Goal: Navigation & Orientation: Find specific page/section

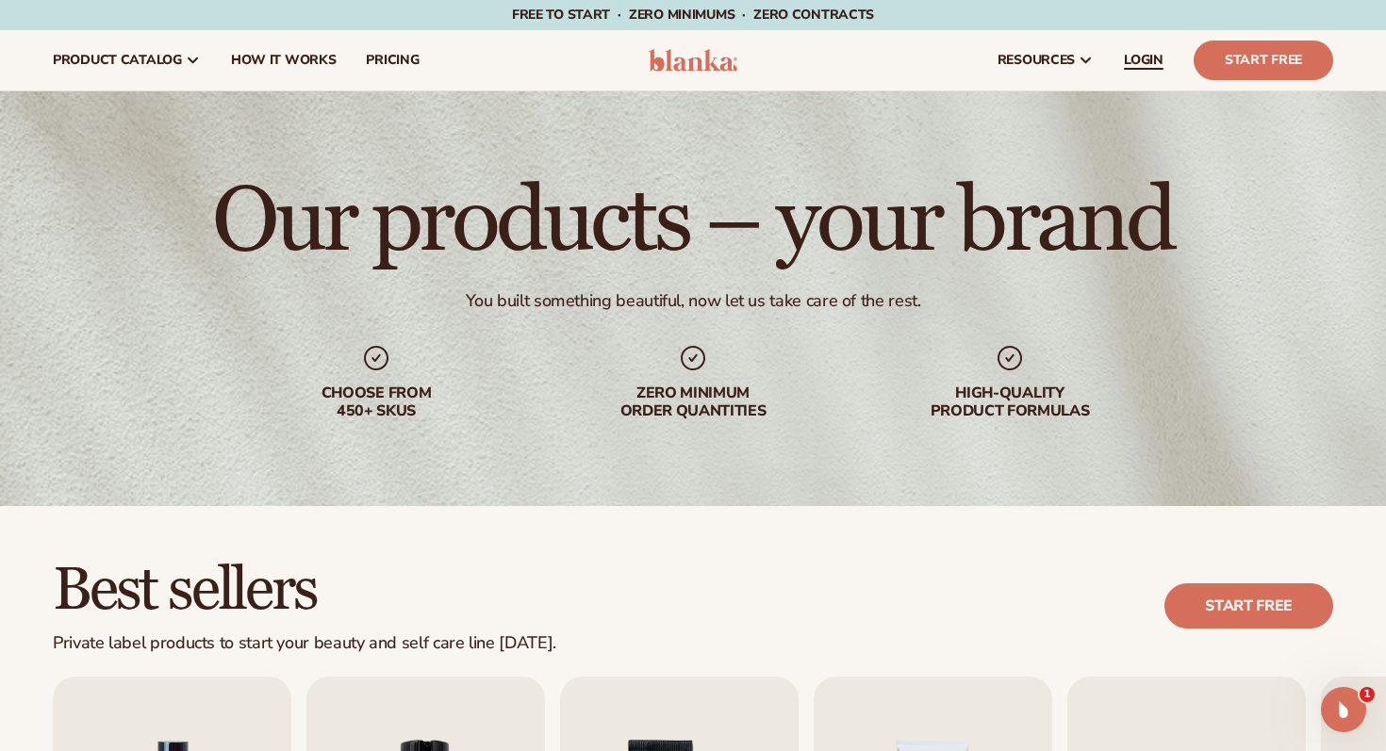
click at [1153, 58] on span "LOGIN" at bounding box center [1144, 60] width 40 height 15
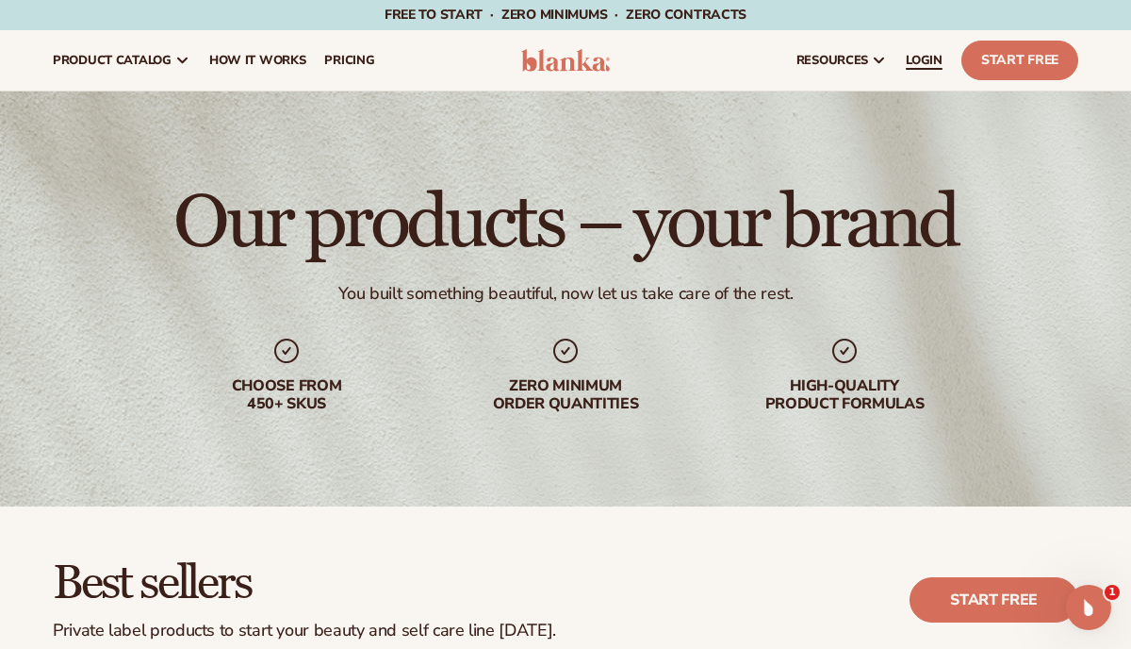
click at [927, 54] on span "LOGIN" at bounding box center [924, 60] width 37 height 15
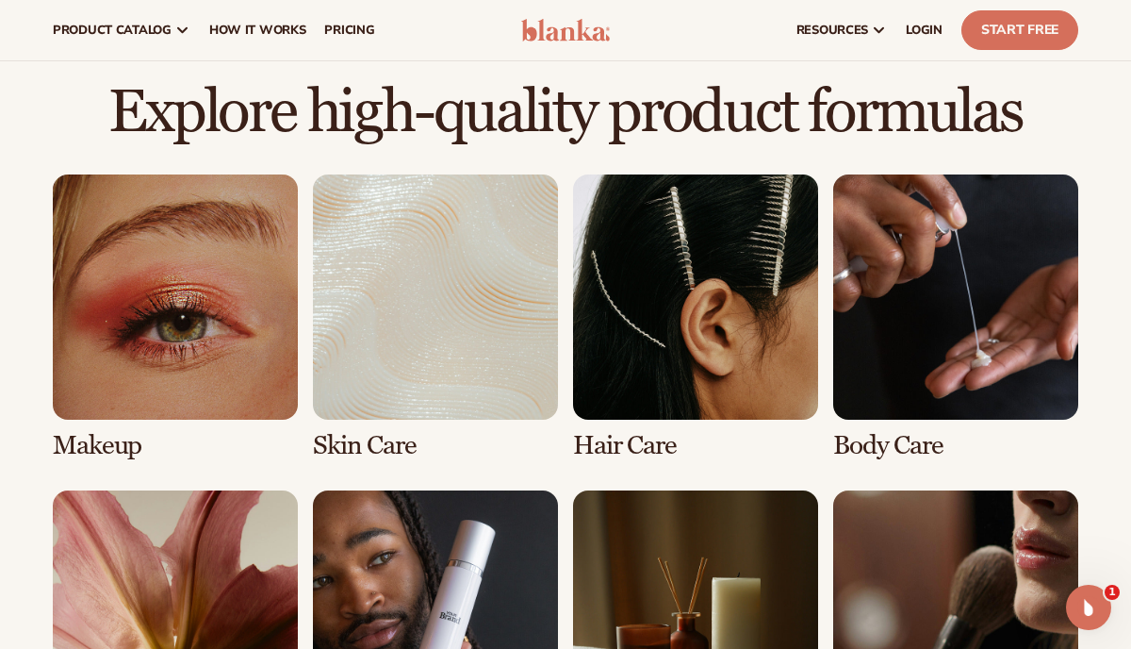
scroll to position [1209, 0]
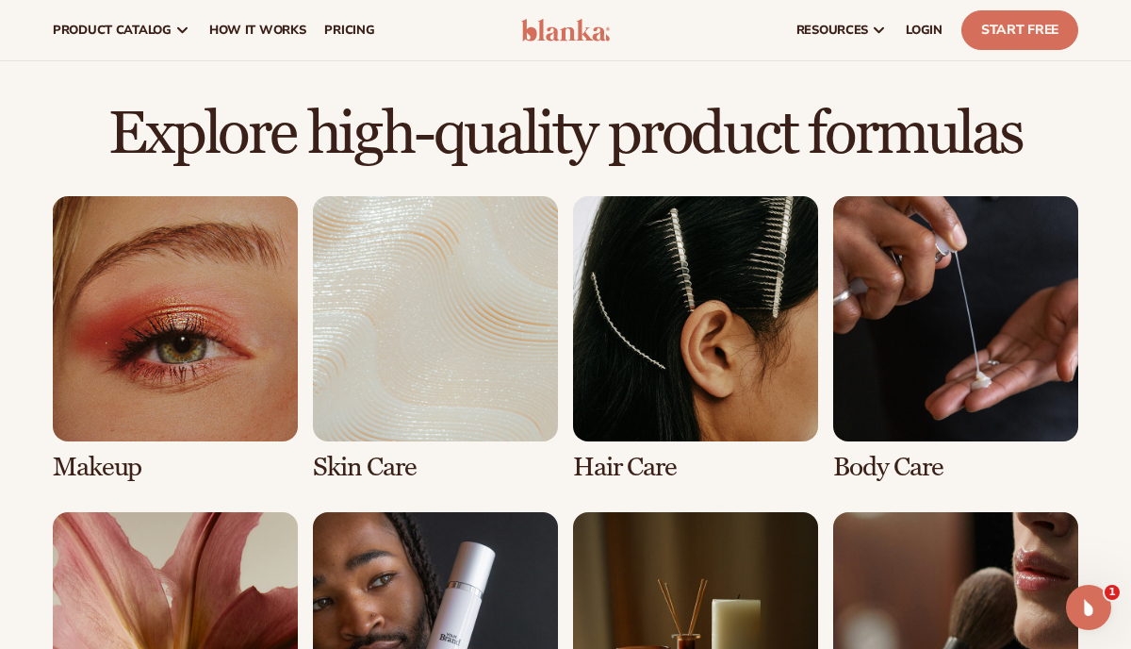
click at [718, 335] on link "3 / 8" at bounding box center [695, 339] width 245 height 286
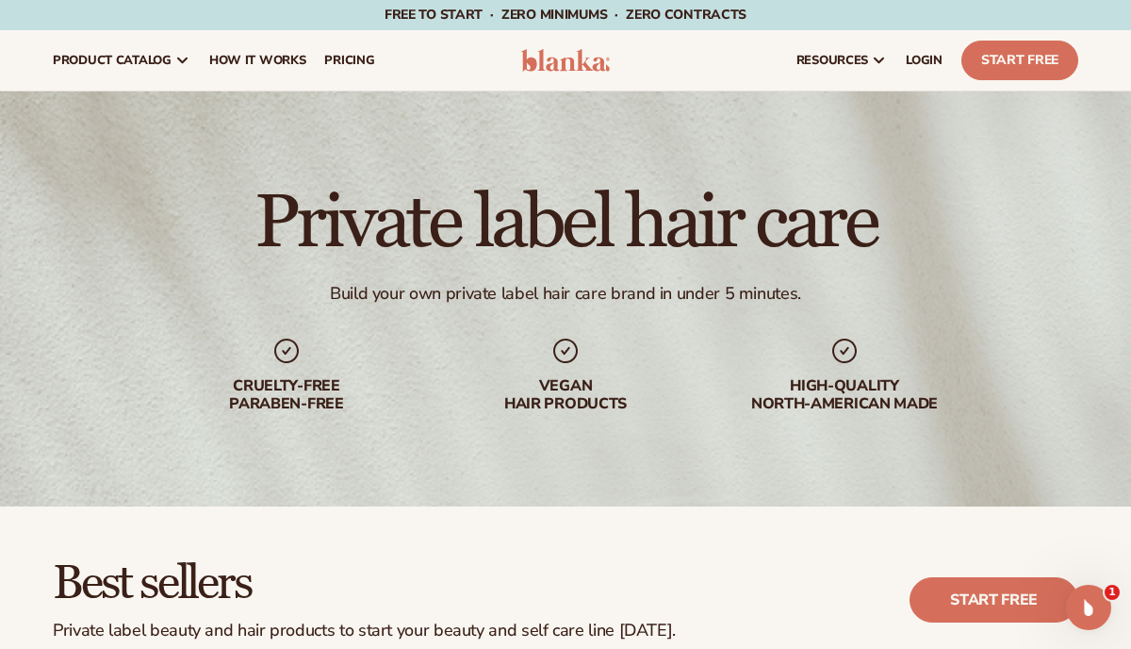
click at [599, 248] on h1 "Private label hair care" at bounding box center [566, 222] width 622 height 75
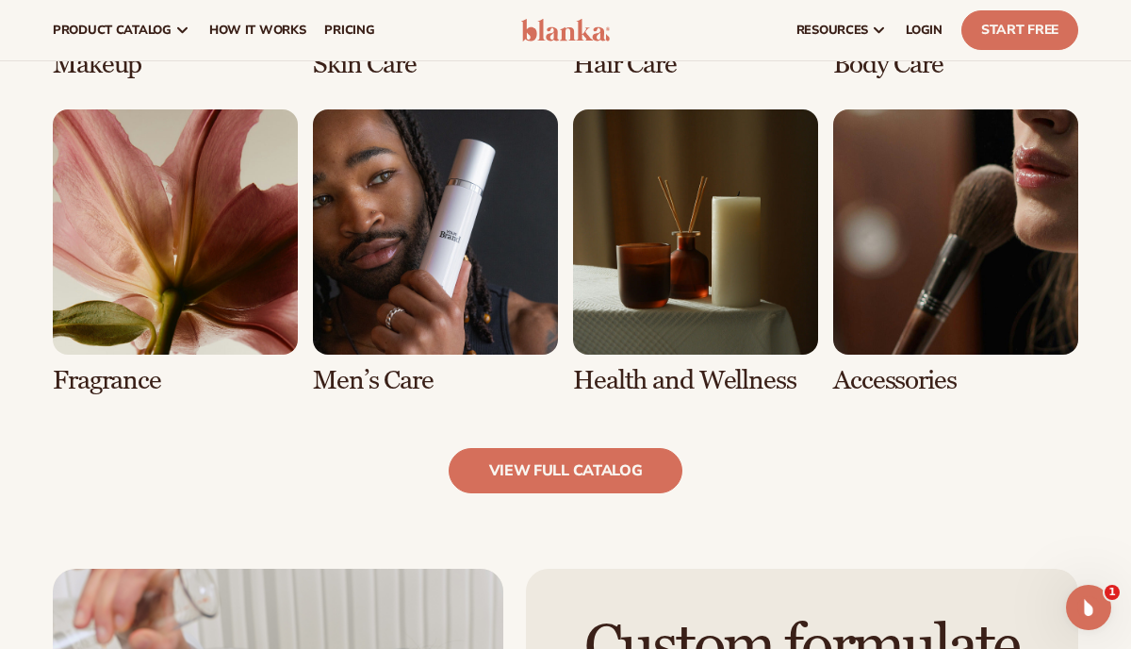
scroll to position [1638, 0]
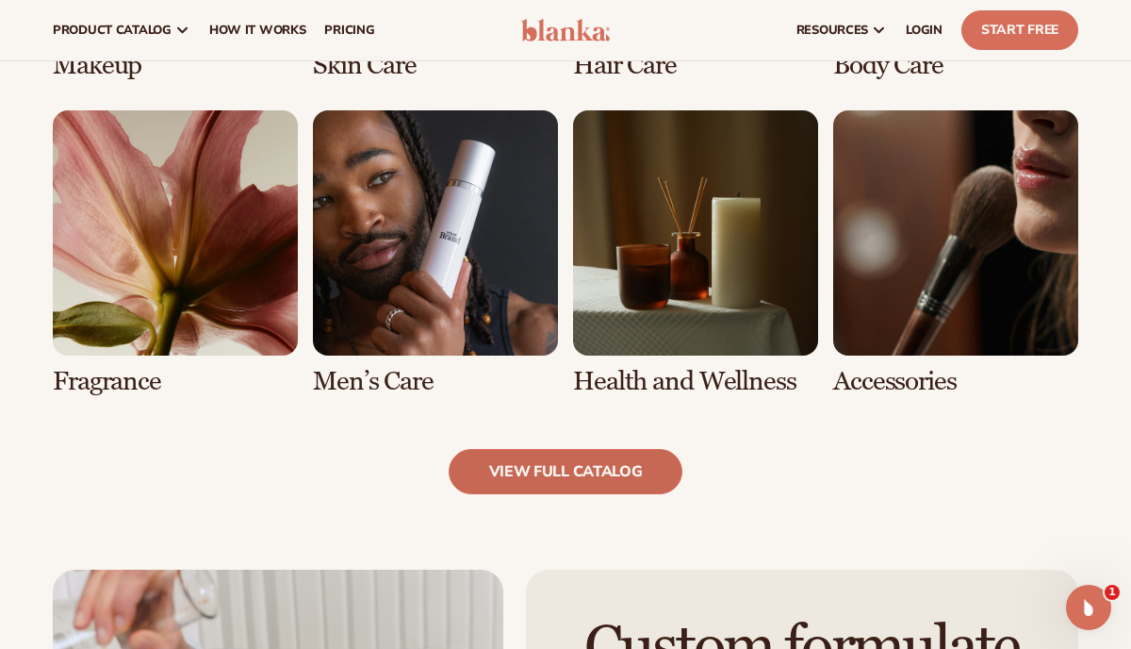
click at [557, 462] on link "view full catalog" at bounding box center [566, 471] width 235 height 45
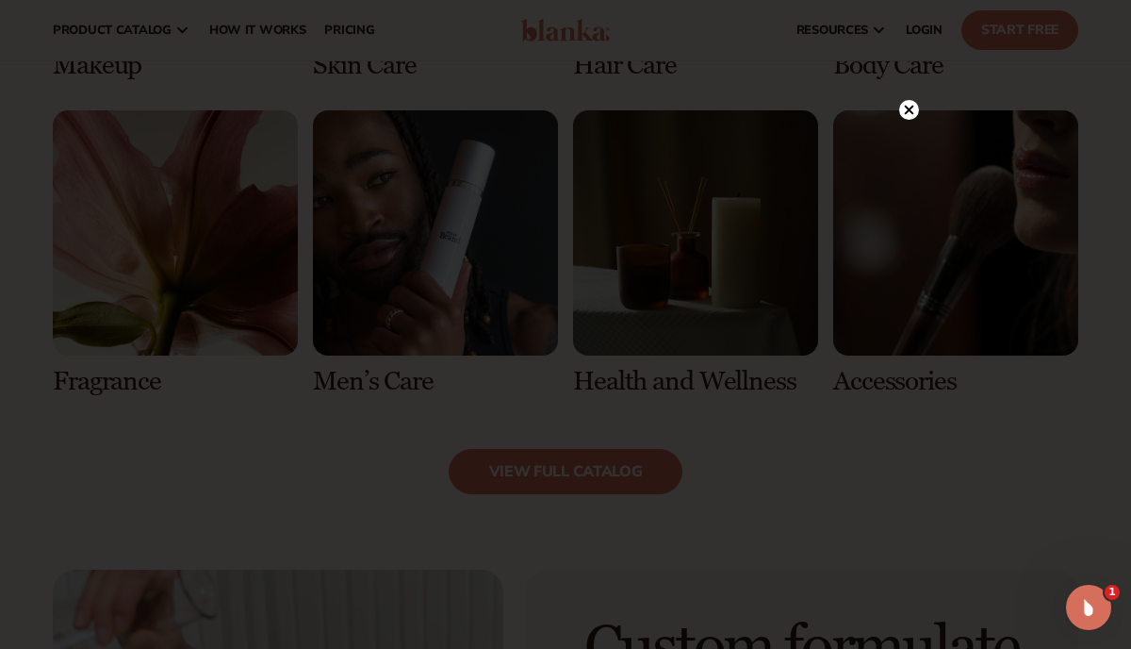
click at [914, 108] on circle at bounding box center [909, 110] width 20 height 20
